Goal: Task Accomplishment & Management: Complete application form

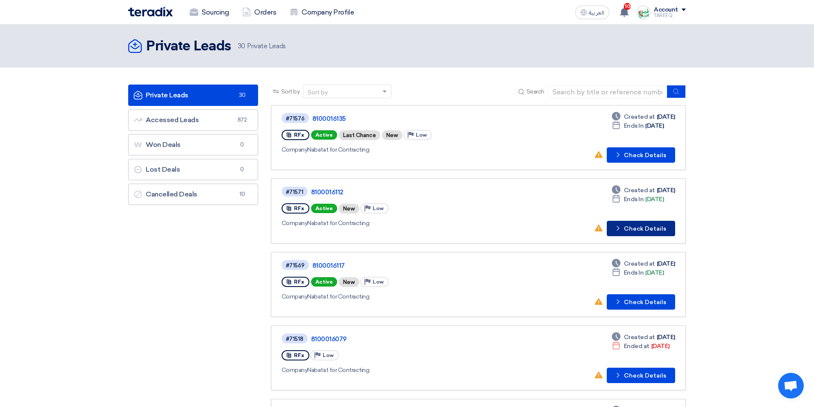
click at [644, 228] on button "Check details Check Details" at bounding box center [641, 228] width 68 height 15
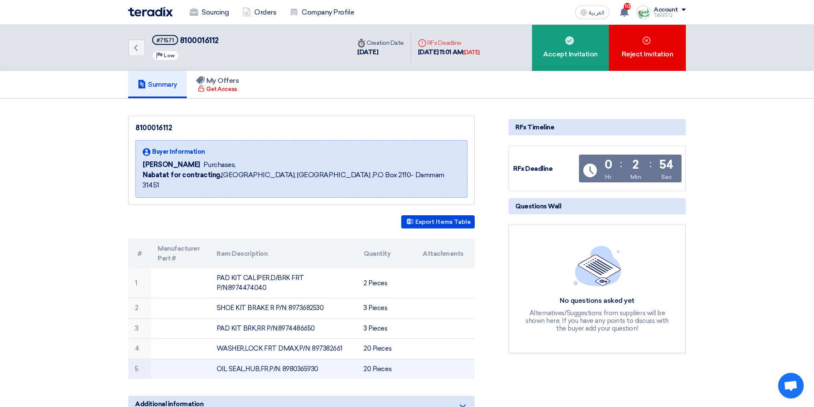
click at [300, 359] on td "OIL SEAL,HUB,FR,P/N: 8980365930" at bounding box center [283, 369] width 147 height 20
copy td "8980365930"
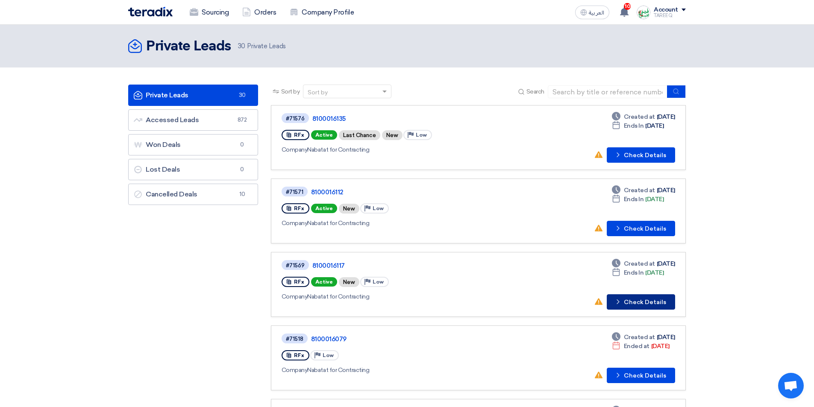
click at [645, 306] on button "Check details Check Details" at bounding box center [641, 301] width 68 height 15
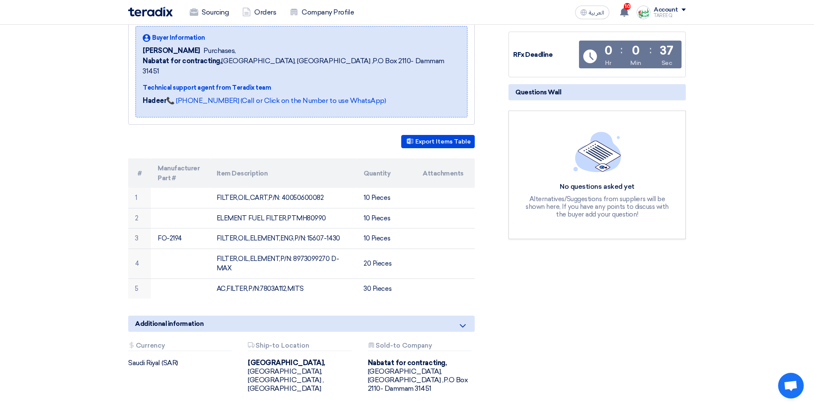
scroll to position [128, 0]
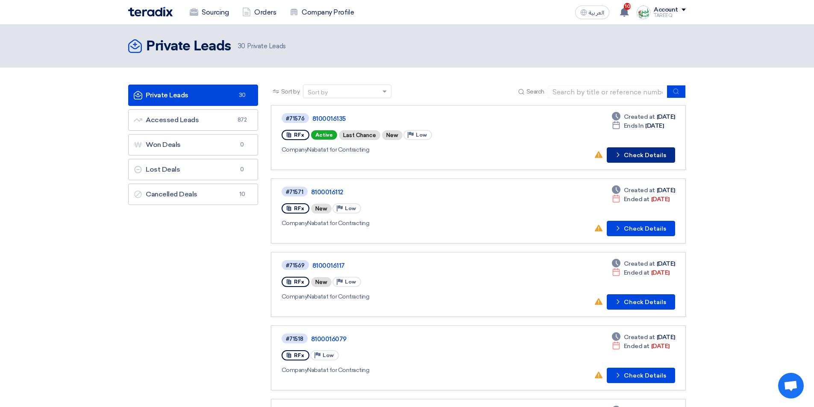
click at [629, 156] on button "Check details Check Details" at bounding box center [641, 154] width 68 height 15
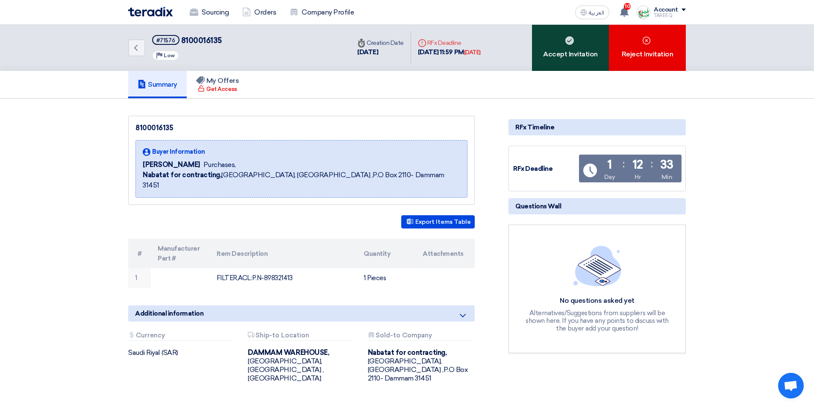
click at [587, 56] on div "Accept Invitation" at bounding box center [570, 48] width 77 height 46
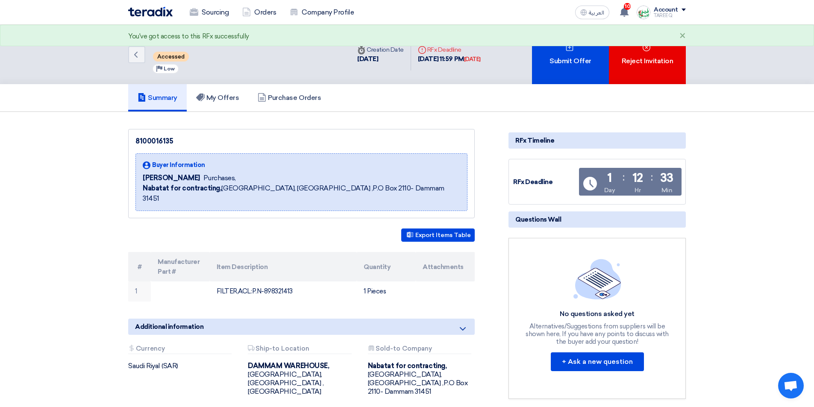
click at [587, 56] on div "Submit Offer" at bounding box center [570, 54] width 77 height 59
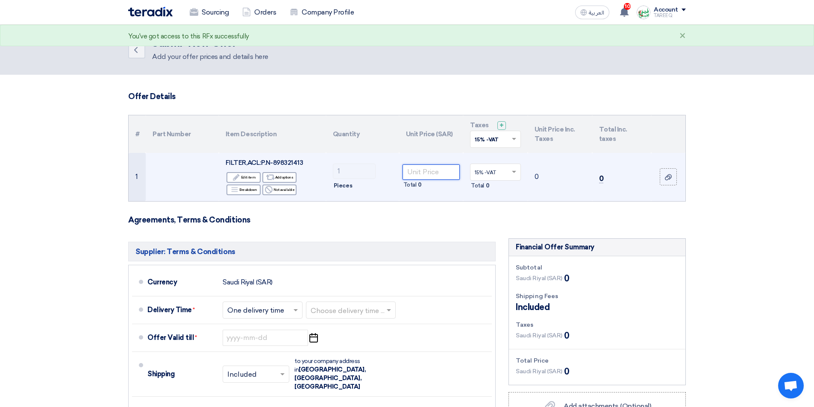
click at [438, 166] on input "number" at bounding box center [431, 171] width 58 height 15
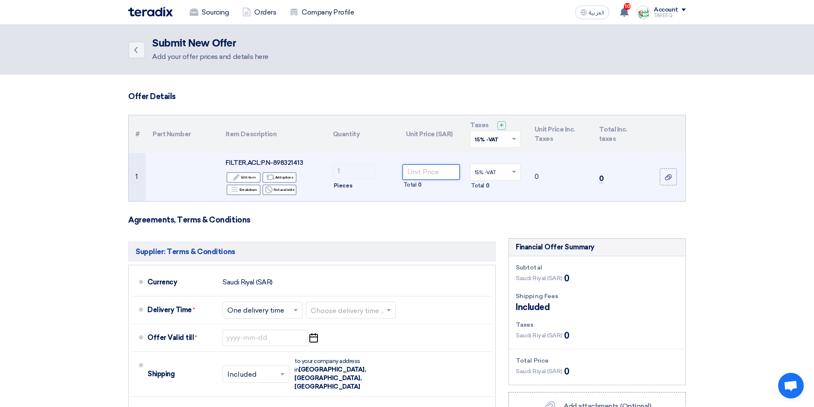
click at [417, 174] on input "number" at bounding box center [431, 171] width 58 height 15
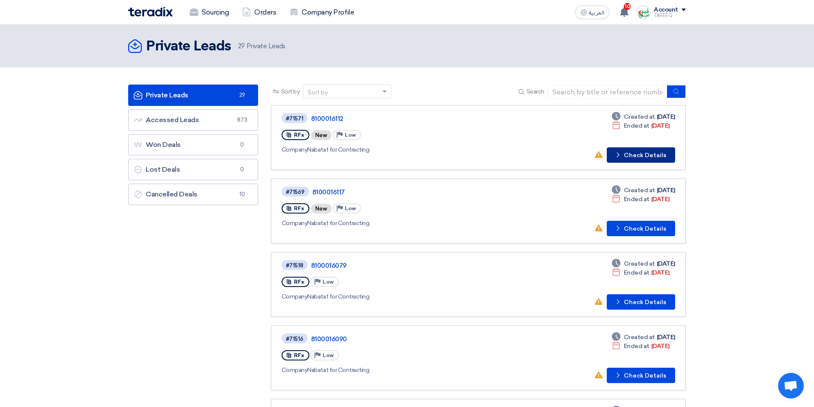
click at [659, 154] on button "Check details Check Details" at bounding box center [641, 154] width 68 height 15
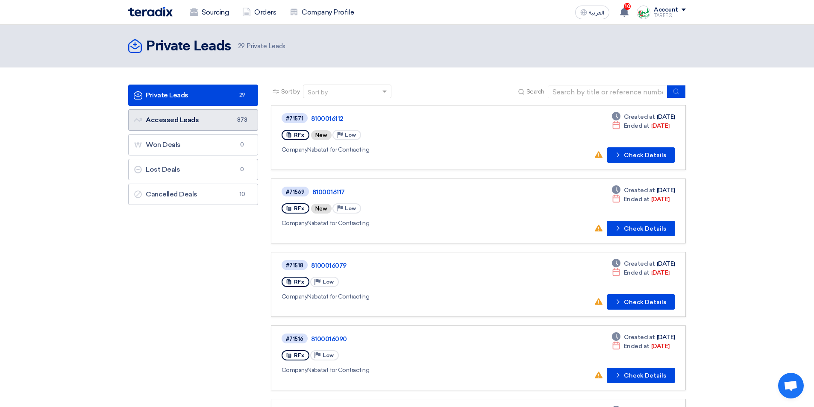
click at [193, 124] on link "Accessed Leads Accessed Leads 873" at bounding box center [193, 119] width 130 height 21
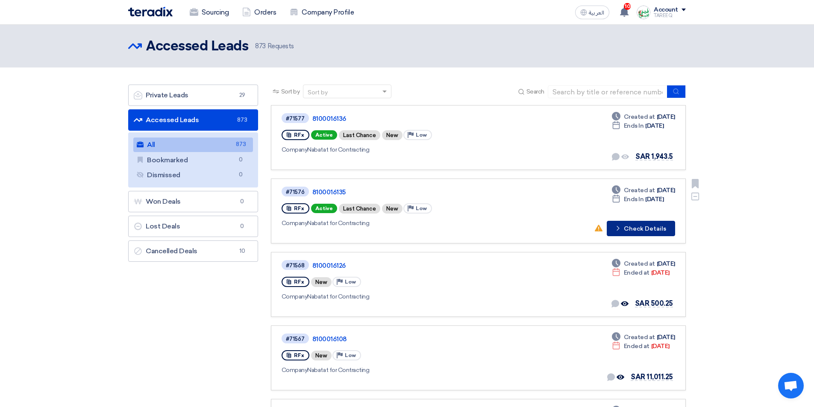
click at [640, 233] on button "Check details Check Details" at bounding box center [641, 228] width 68 height 15
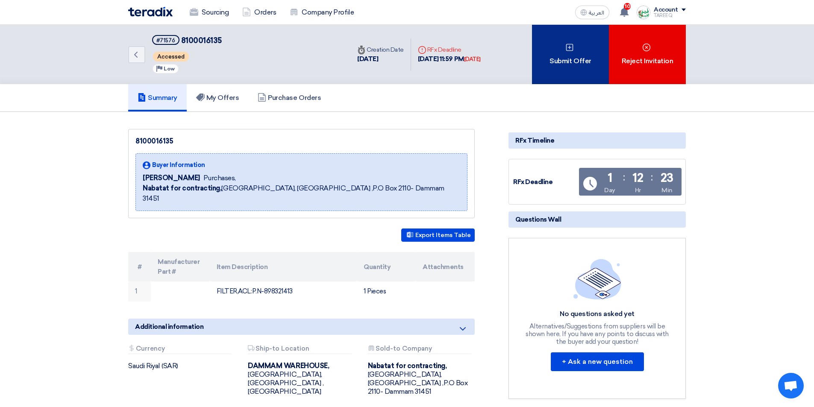
click at [552, 52] on div "Submit Offer" at bounding box center [570, 54] width 77 height 59
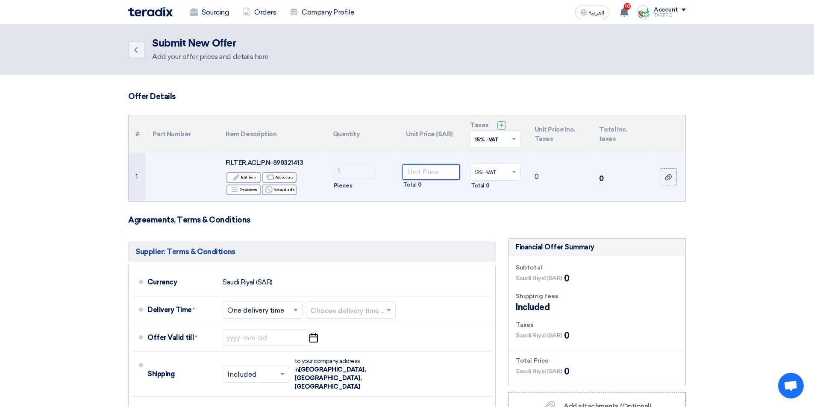
click at [425, 173] on input "number" at bounding box center [431, 171] width 58 height 15
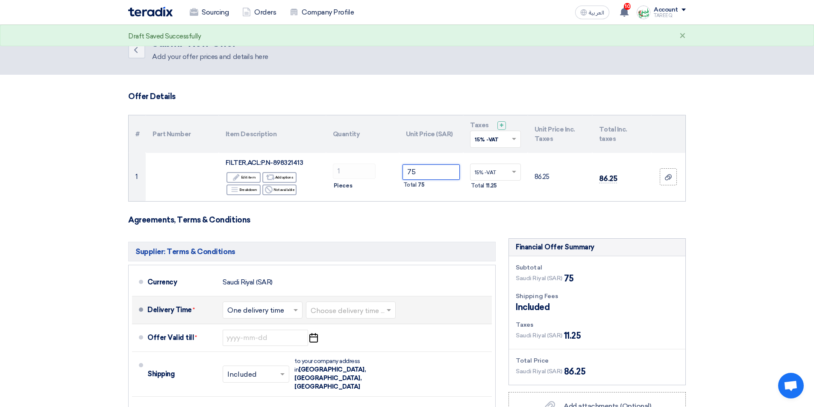
type input "75"
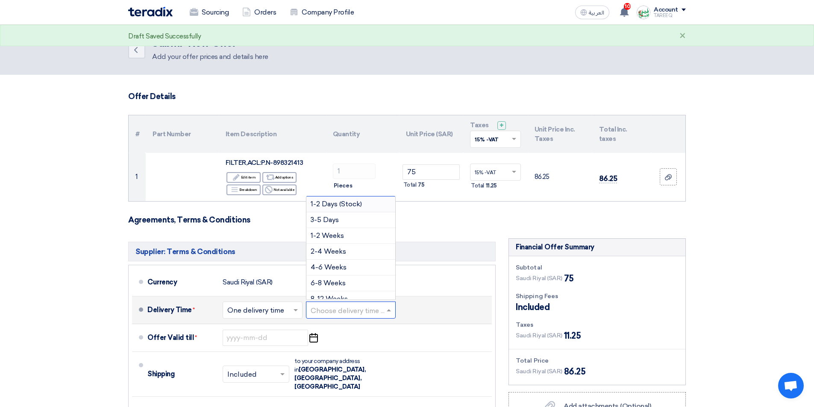
click at [334, 312] on input "text" at bounding box center [351, 311] width 81 height 12
click at [332, 222] on span "3-5 Days" at bounding box center [325, 220] width 28 height 8
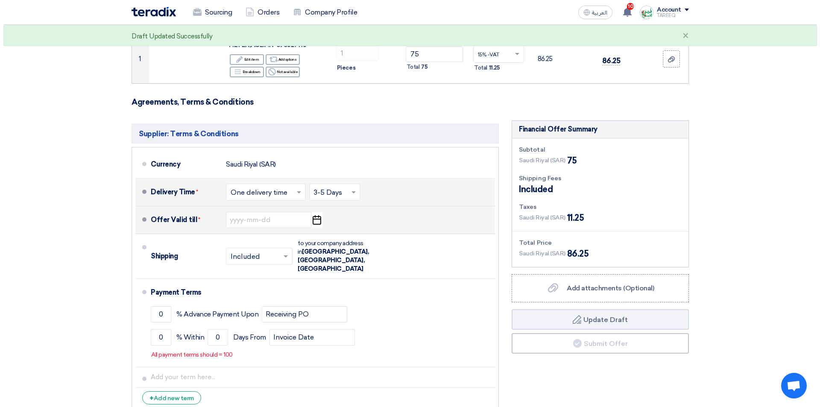
scroll to position [128, 0]
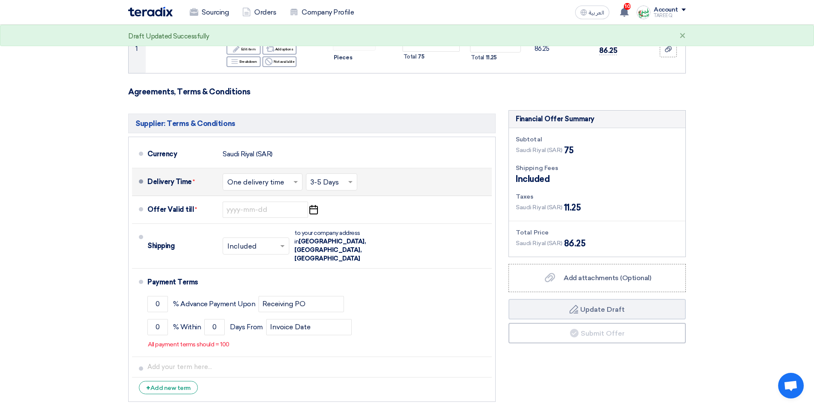
click at [273, 183] on input "text" at bounding box center [262, 182] width 71 height 12
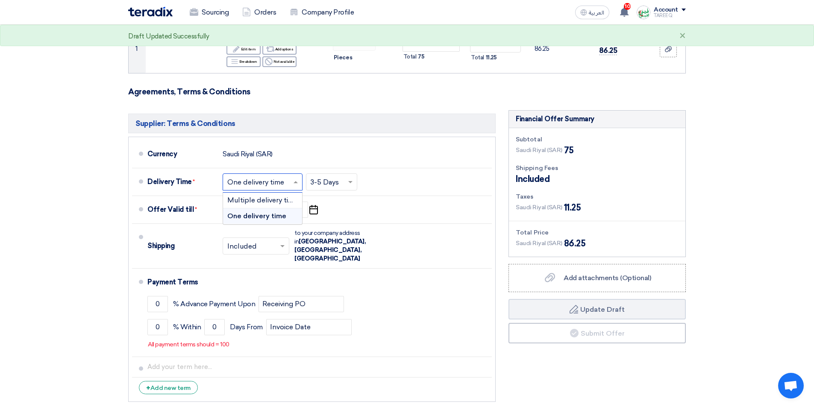
click at [498, 191] on div "Supplier: Terms & Conditions Currency Saudi Riyal (SAR) Delivery Time * Choose …" at bounding box center [312, 258] width 380 height 296
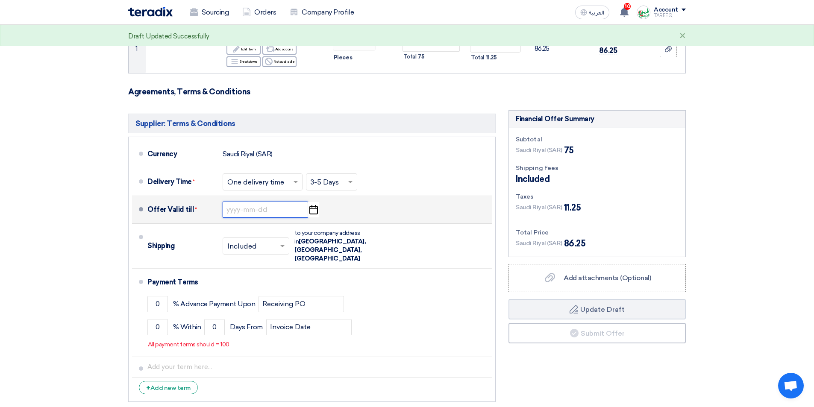
click at [270, 217] on input at bounding box center [265, 210] width 85 height 16
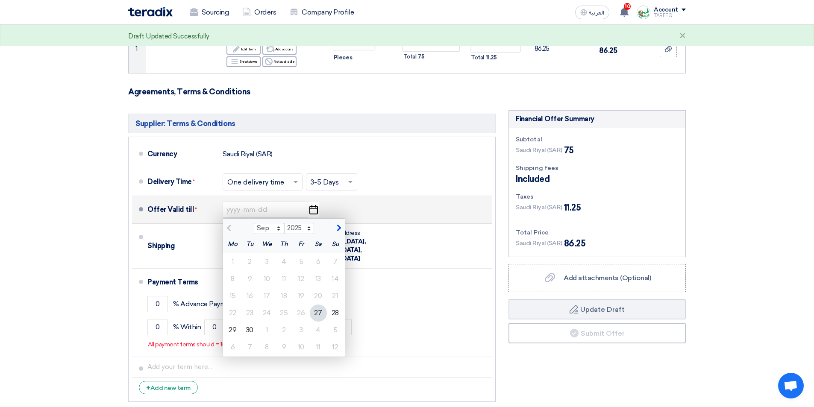
click at [336, 232] on span "button" at bounding box center [337, 228] width 5 height 8
select select "10"
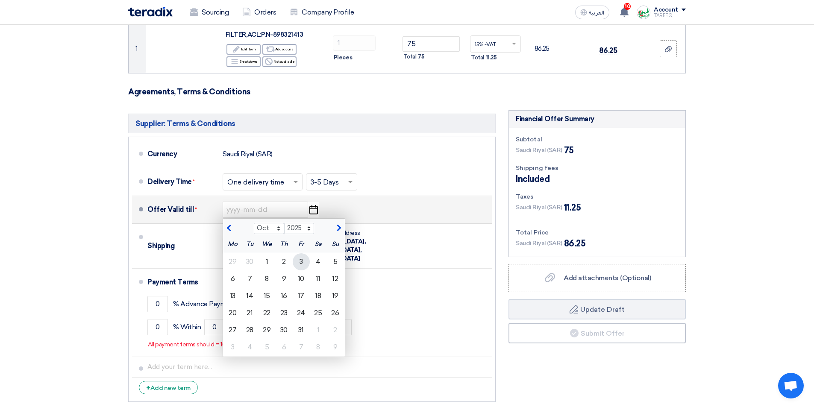
click at [300, 263] on div "3" at bounding box center [301, 261] width 17 height 17
type input "10/3/2025"
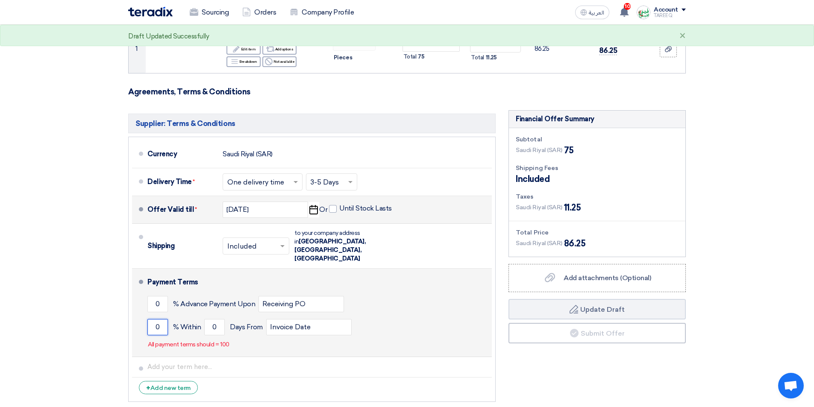
click at [158, 319] on input "0" at bounding box center [157, 327] width 21 height 16
type input "100"
click at [207, 319] on input "0" at bounding box center [214, 327] width 21 height 16
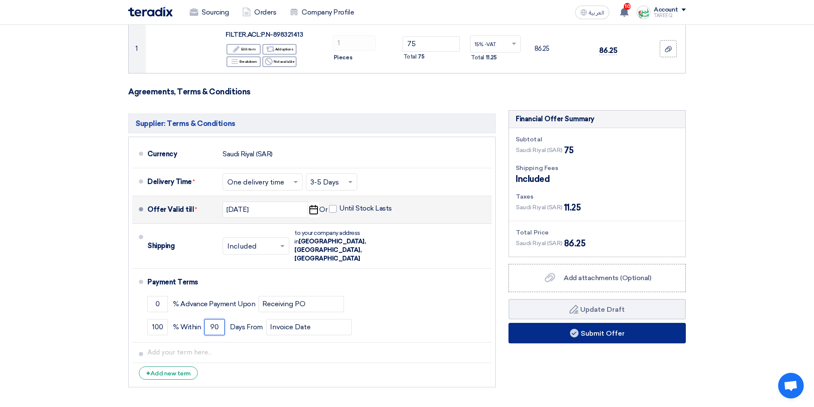
type input "90"
click at [547, 334] on button "Submit Offer" at bounding box center [596, 333] width 177 height 21
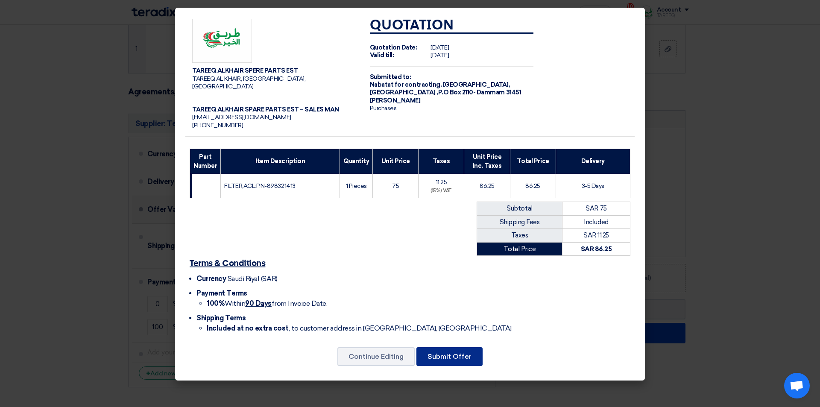
click at [454, 349] on button "Submit Offer" at bounding box center [450, 356] width 66 height 19
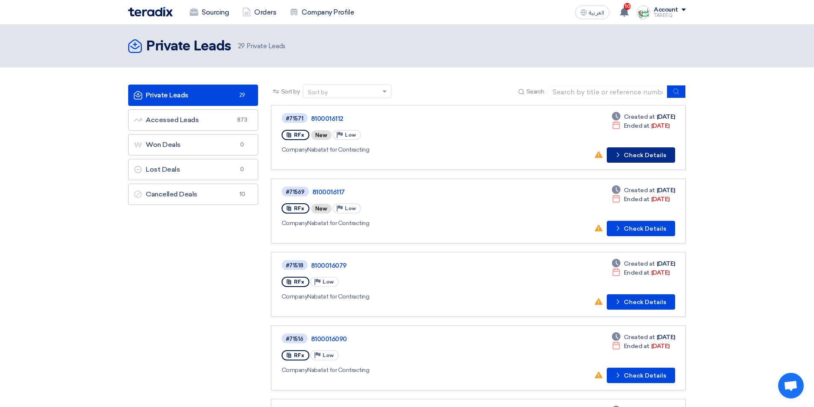
click at [638, 158] on button "Check details Check Details" at bounding box center [641, 154] width 68 height 15
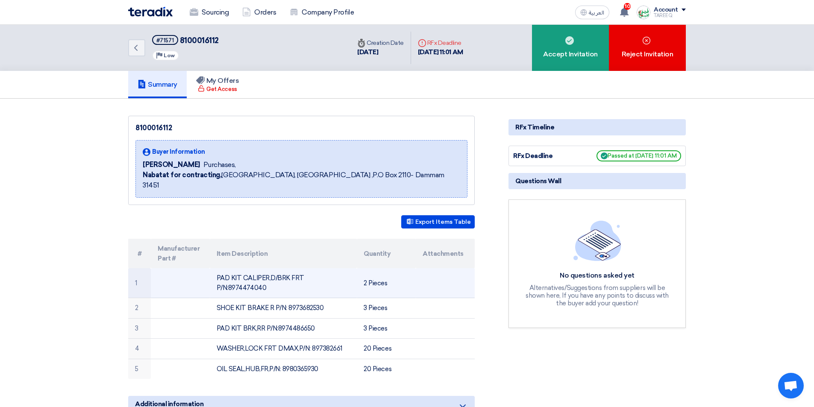
click at [334, 268] on td "PAD KIT CALIPER,D/BRK FRT P/N:8974474040" at bounding box center [283, 283] width 147 height 30
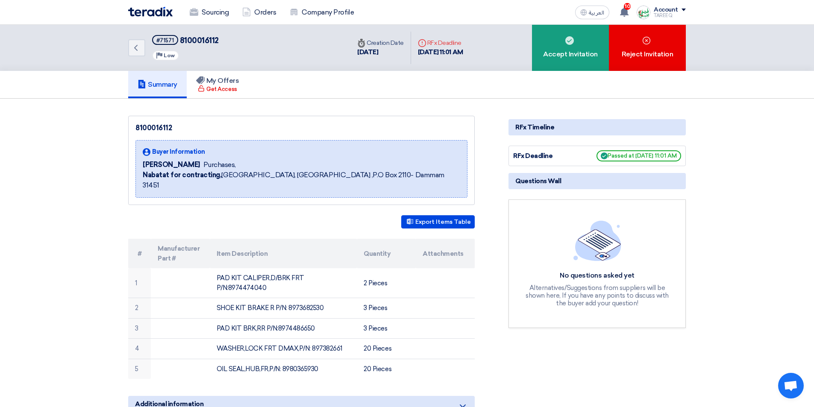
copy td "8974474040"
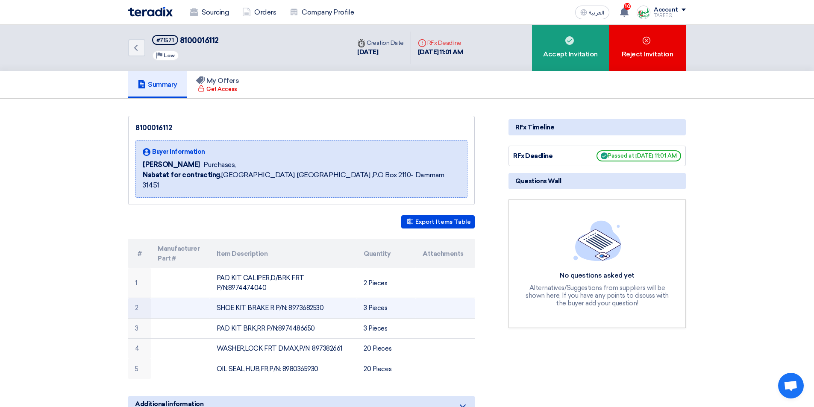
click at [307, 298] on td "SHOE KIT BRAKE R P/N: 8973682530" at bounding box center [283, 308] width 147 height 21
copy td "8973682530"
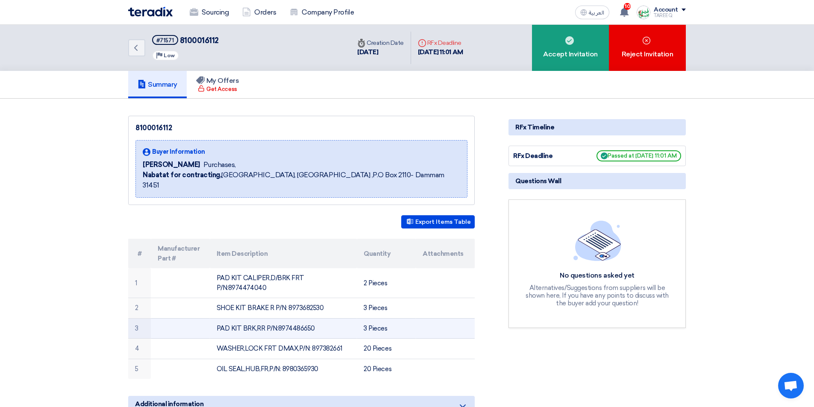
click at [307, 318] on td "PAD KIT BRK,RR P/N:8974486650" at bounding box center [283, 328] width 147 height 21
copy td "8974486650"
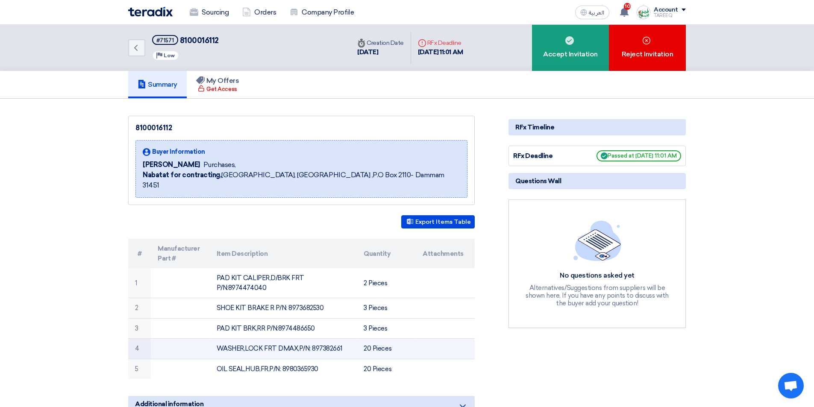
click at [329, 339] on td "WASHER,LOCK FRT DMAX,P/N: 897382661" at bounding box center [283, 349] width 147 height 21
copy td "897382661"
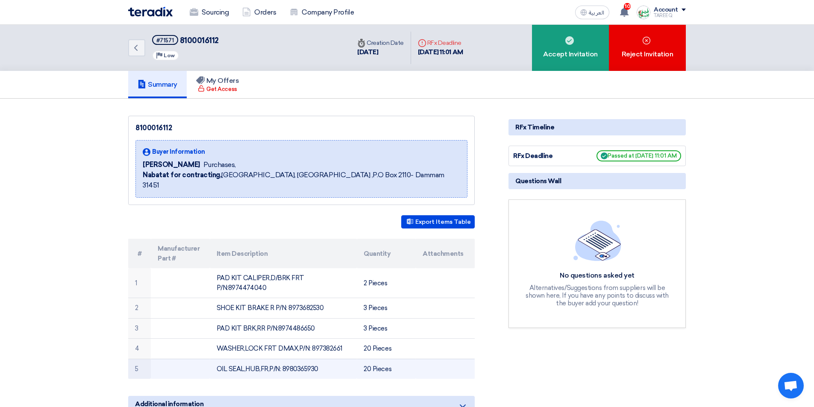
click at [296, 359] on td "OIL SEAL,HUB,FR,P/N: 8980365930" at bounding box center [283, 369] width 147 height 20
copy td "8980365930"
